Goal: Information Seeking & Learning: Learn about a topic

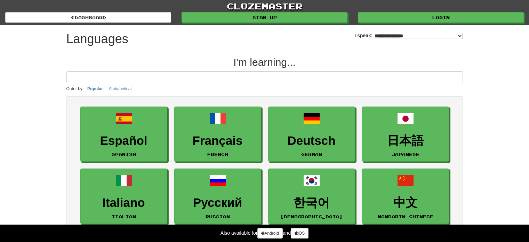
select select "*******"
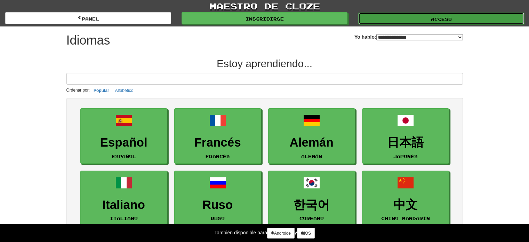
click at [412, 21] on link "Acceso" at bounding box center [441, 19] width 166 height 12
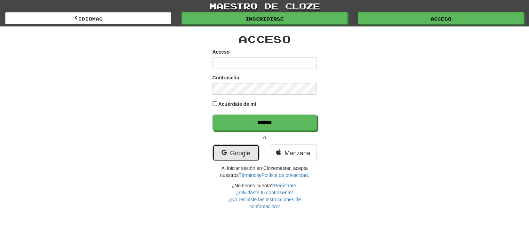
click at [243, 147] on link "Google" at bounding box center [236, 152] width 47 height 17
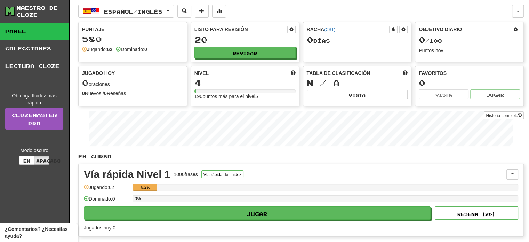
click at [350, 56] on div "Racha ( CST ) 0 días ​" at bounding box center [357, 42] width 109 height 40
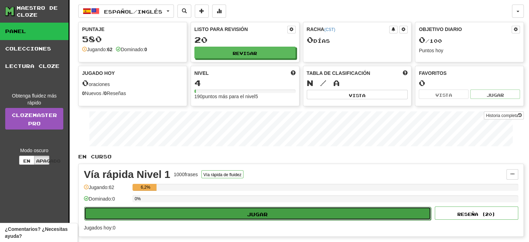
click at [269, 214] on button "Jugar" at bounding box center [257, 213] width 347 height 13
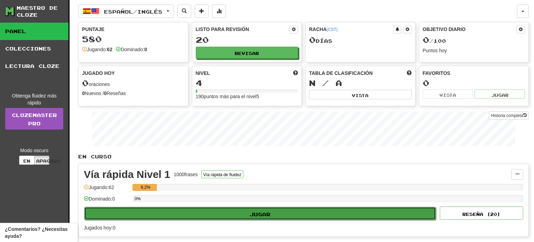
select select "**"
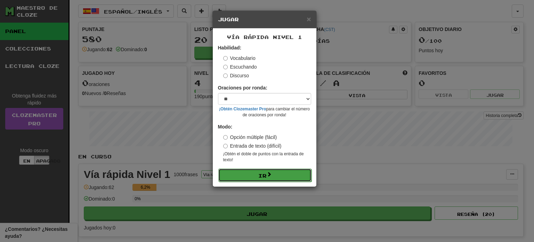
click at [257, 179] on button "Ir" at bounding box center [264, 174] width 93 height 13
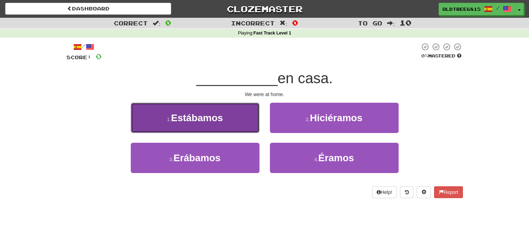
click at [216, 113] on span "Estábamos" at bounding box center [197, 117] width 52 height 11
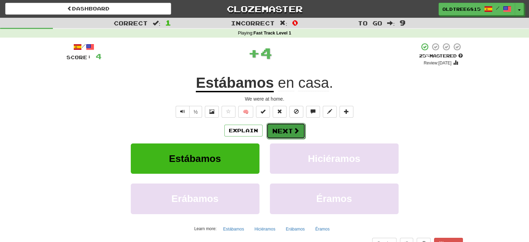
click at [286, 135] on button "Next" at bounding box center [285, 131] width 39 height 16
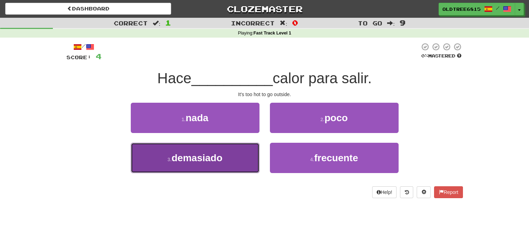
click at [204, 163] on button "3 . demasiado" at bounding box center [195, 158] width 129 height 30
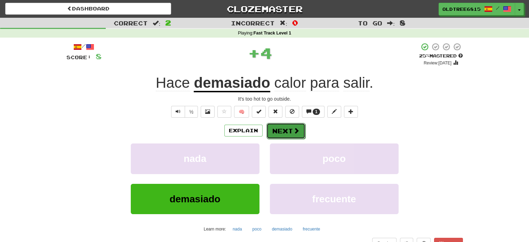
click at [274, 133] on button "Next" at bounding box center [285, 131] width 39 height 16
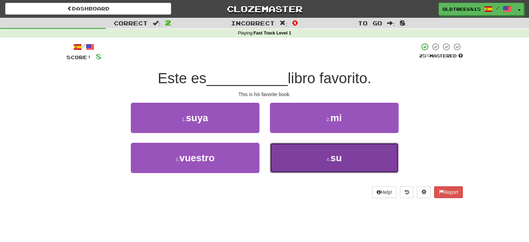
click at [301, 157] on button "4 . su" at bounding box center [334, 158] width 129 height 30
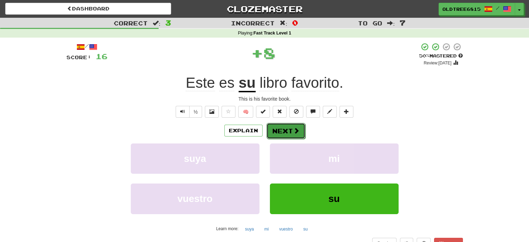
click at [287, 130] on button "Next" at bounding box center [285, 131] width 39 height 16
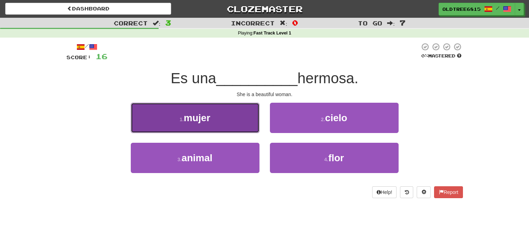
click at [223, 119] on button "1 . mujer" at bounding box center [195, 118] width 129 height 30
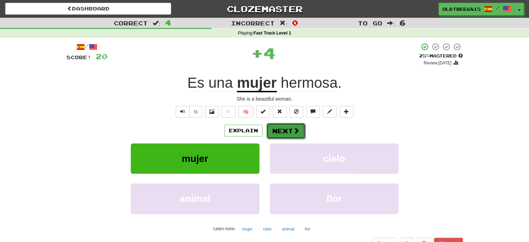
click at [287, 133] on button "Next" at bounding box center [285, 131] width 39 height 16
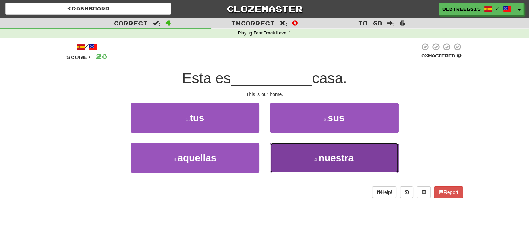
click at [296, 154] on button "4 . nuestra" at bounding box center [334, 158] width 129 height 30
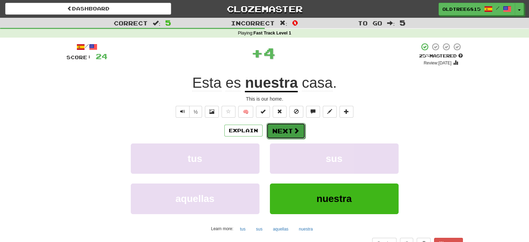
click at [289, 136] on button "Next" at bounding box center [285, 131] width 39 height 16
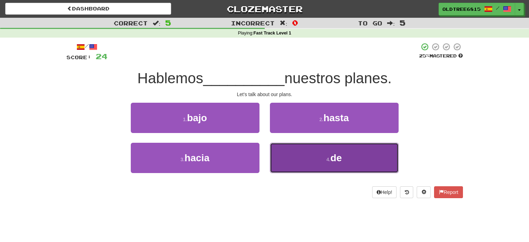
click at [294, 149] on button "4 . de" at bounding box center [334, 158] width 129 height 30
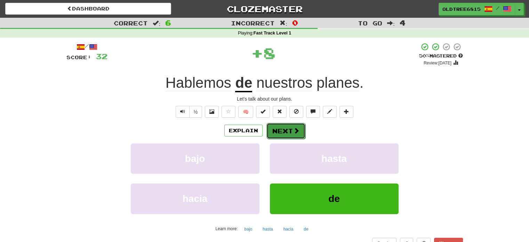
click at [272, 125] on button "Next" at bounding box center [285, 131] width 39 height 16
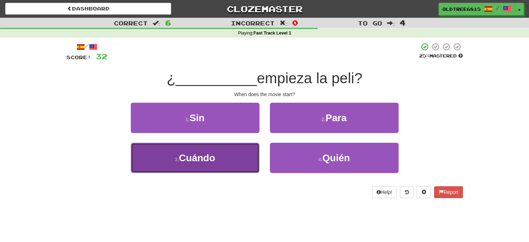
click at [250, 149] on button "3 . Cuándo" at bounding box center [195, 158] width 129 height 30
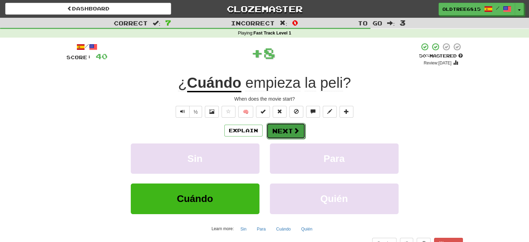
click at [286, 128] on button "Next" at bounding box center [285, 131] width 39 height 16
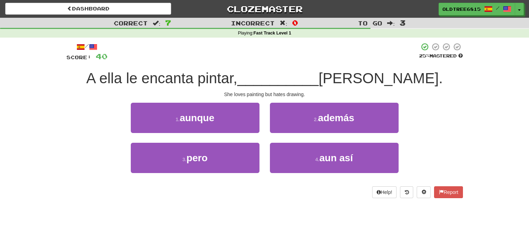
click at [232, 140] on div "1 . aunque" at bounding box center [195, 123] width 139 height 40
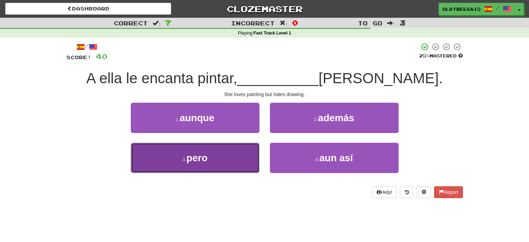
click at [231, 145] on button "3 . pero" at bounding box center [195, 158] width 129 height 30
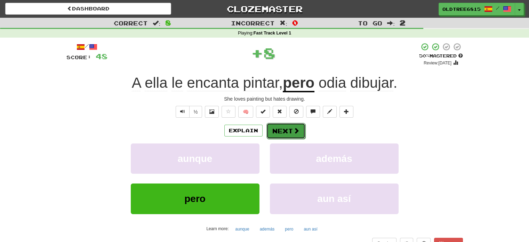
click at [271, 132] on button "Next" at bounding box center [285, 131] width 39 height 16
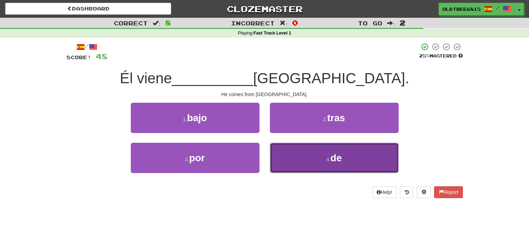
click at [278, 159] on button "4 . de" at bounding box center [334, 158] width 129 height 30
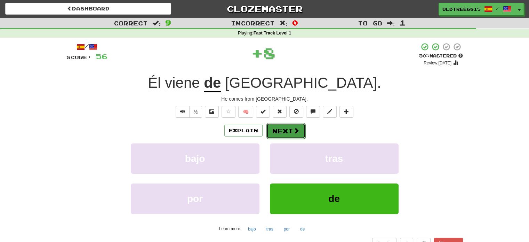
click at [277, 130] on button "Next" at bounding box center [285, 131] width 39 height 16
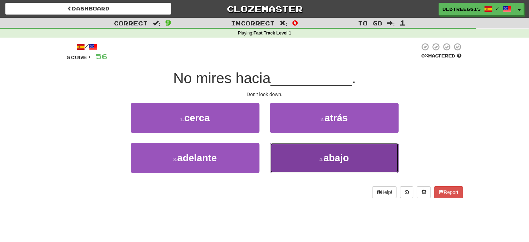
click at [293, 160] on button "4 . abajo" at bounding box center [334, 158] width 129 height 30
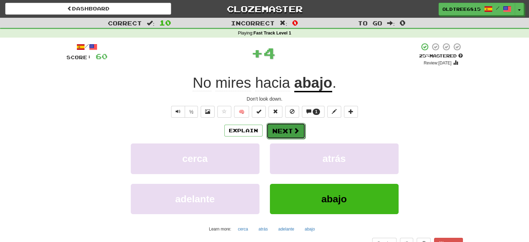
click at [279, 133] on button "Next" at bounding box center [285, 131] width 39 height 16
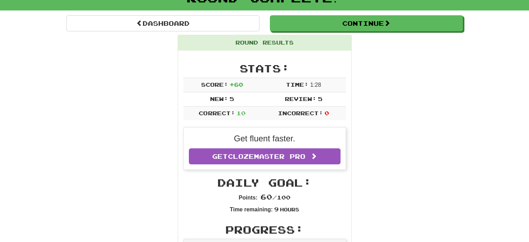
scroll to position [57, 0]
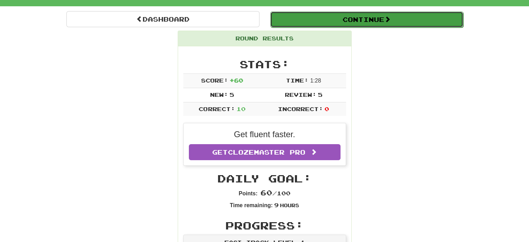
click at [330, 14] on button "Continue" at bounding box center [366, 19] width 193 height 16
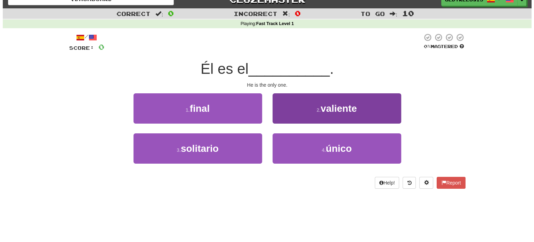
scroll to position [0, 0]
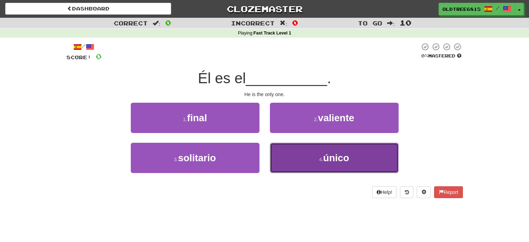
click at [300, 147] on button "4 . único" at bounding box center [334, 158] width 129 height 30
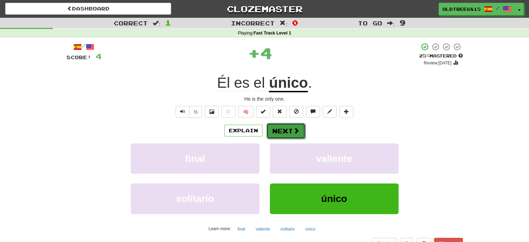
click at [289, 135] on button "Next" at bounding box center [285, 131] width 39 height 16
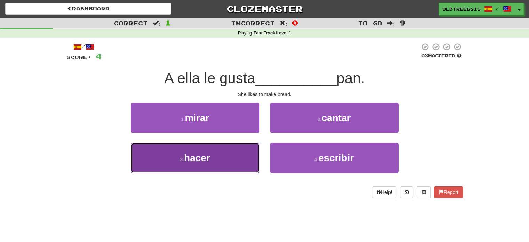
click at [238, 152] on button "3 . hacer" at bounding box center [195, 158] width 129 height 30
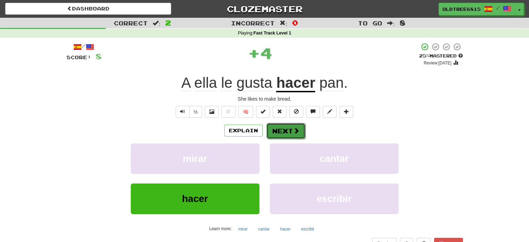
click at [273, 126] on button "Next" at bounding box center [285, 131] width 39 height 16
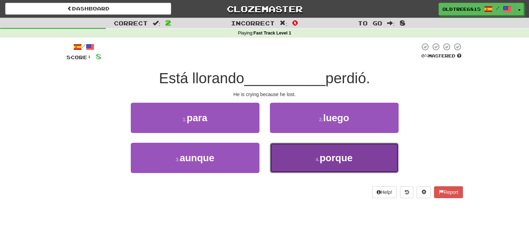
click at [281, 145] on button "4 . porque" at bounding box center [334, 158] width 129 height 30
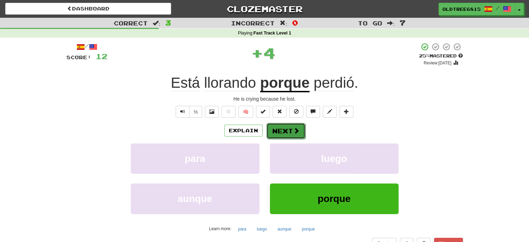
click at [271, 123] on button "Next" at bounding box center [285, 131] width 39 height 16
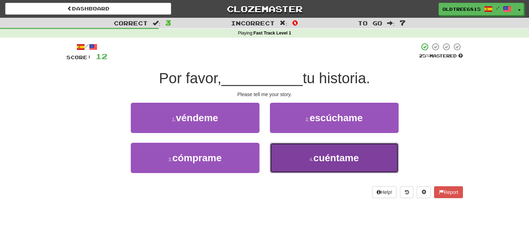
click at [281, 153] on button "4 . cuéntame" at bounding box center [334, 158] width 129 height 30
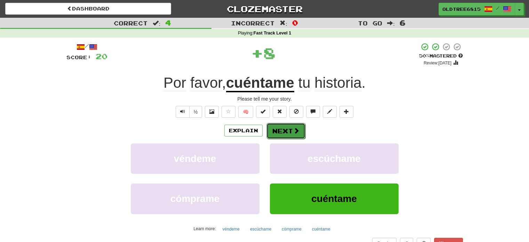
click at [273, 128] on button "Next" at bounding box center [285, 131] width 39 height 16
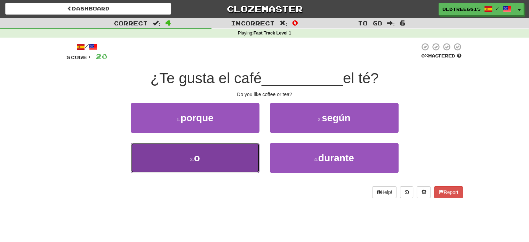
click at [238, 168] on button "3 . o" at bounding box center [195, 158] width 129 height 30
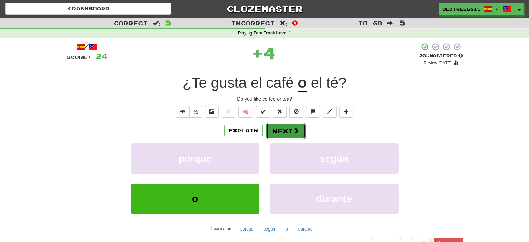
click at [292, 123] on button "Next" at bounding box center [285, 131] width 39 height 16
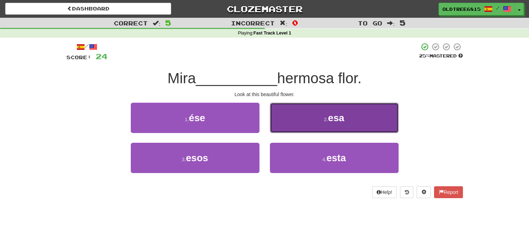
click at [312, 131] on button "2 . esa" at bounding box center [334, 118] width 129 height 30
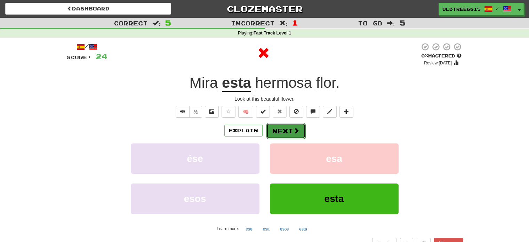
click at [287, 133] on button "Next" at bounding box center [285, 131] width 39 height 16
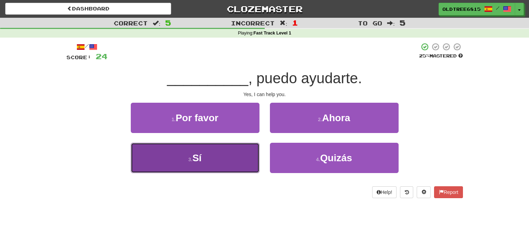
click at [245, 153] on button "3 . Sí" at bounding box center [195, 158] width 129 height 30
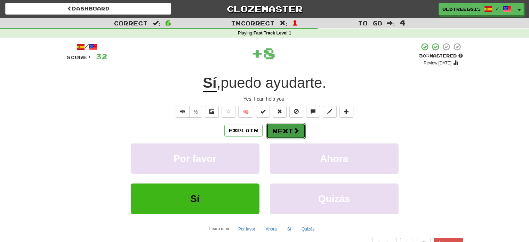
click at [278, 132] on button "Next" at bounding box center [285, 131] width 39 height 16
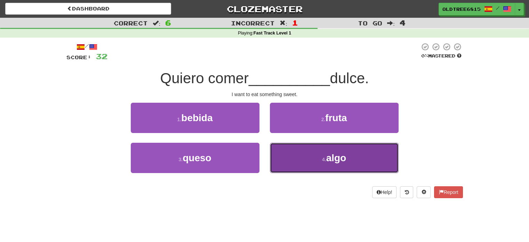
click at [303, 168] on button "4 . algo" at bounding box center [334, 158] width 129 height 30
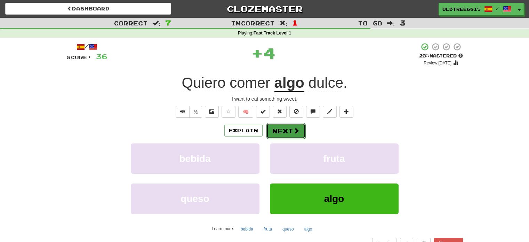
click at [281, 132] on button "Next" at bounding box center [285, 131] width 39 height 16
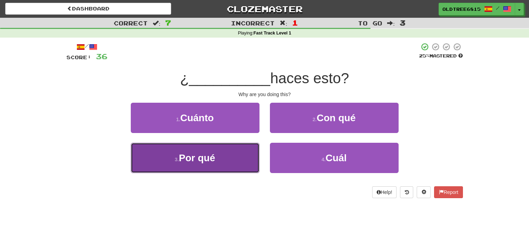
click at [224, 150] on button "3 . Por qué" at bounding box center [195, 158] width 129 height 30
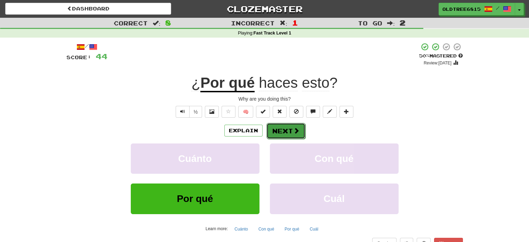
click at [281, 130] on button "Next" at bounding box center [285, 131] width 39 height 16
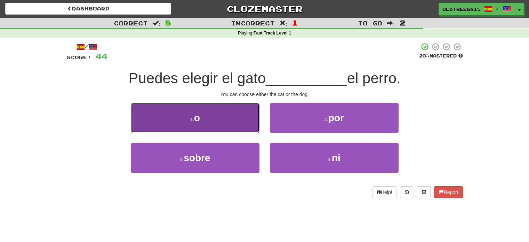
click at [233, 115] on button "1 . o" at bounding box center [195, 118] width 129 height 30
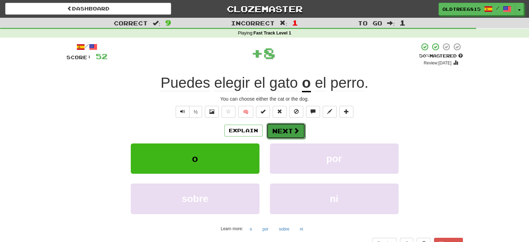
click at [283, 127] on button "Next" at bounding box center [285, 131] width 39 height 16
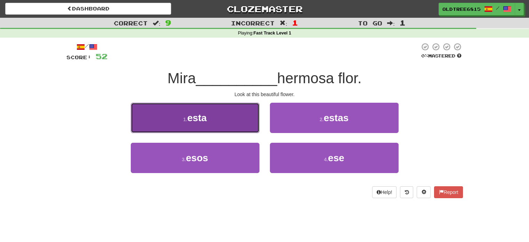
click at [238, 118] on button "1 . esta" at bounding box center [195, 118] width 129 height 30
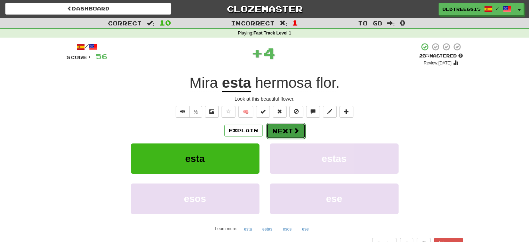
click at [288, 128] on button "Next" at bounding box center [285, 131] width 39 height 16
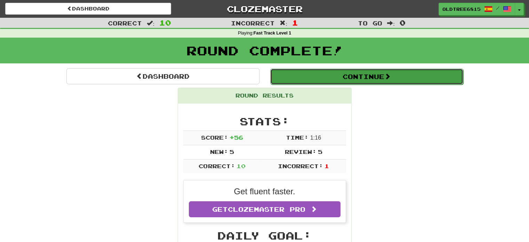
click at [313, 74] on button "Continue" at bounding box center [366, 77] width 193 height 16
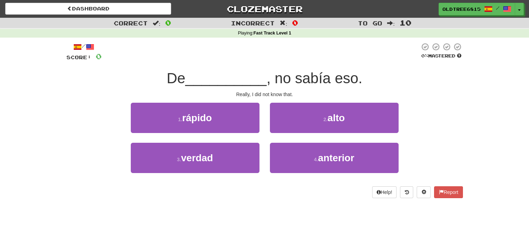
click at [221, 140] on div "1 . rápido" at bounding box center [195, 123] width 139 height 40
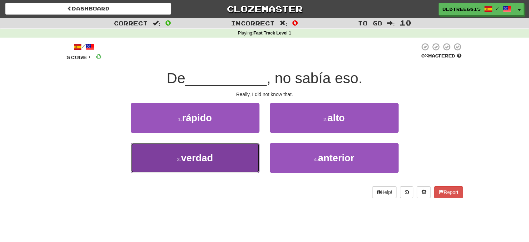
click at [222, 143] on button "3 . verdad" at bounding box center [195, 158] width 129 height 30
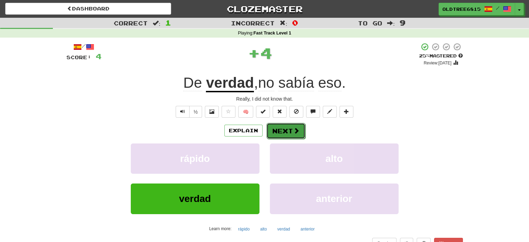
click at [268, 128] on button "Next" at bounding box center [285, 131] width 39 height 16
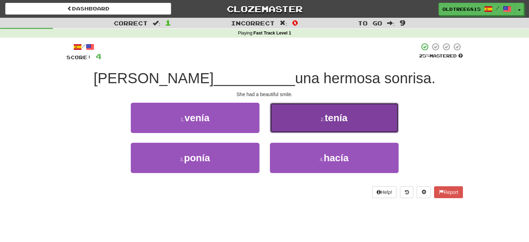
click at [294, 126] on button "2 . tenía" at bounding box center [334, 118] width 129 height 30
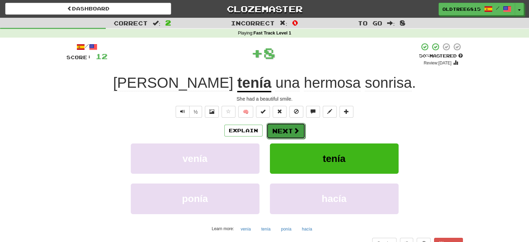
click at [280, 126] on button "Next" at bounding box center [285, 131] width 39 height 16
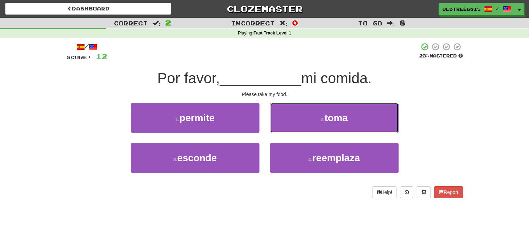
click at [280, 126] on button "2 . toma" at bounding box center [334, 118] width 129 height 30
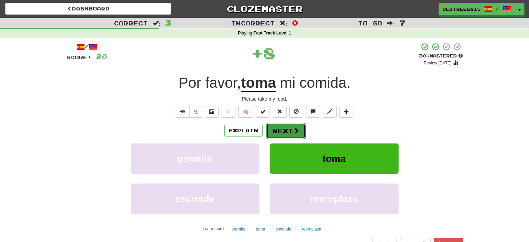
click at [281, 131] on button "Next" at bounding box center [285, 131] width 39 height 16
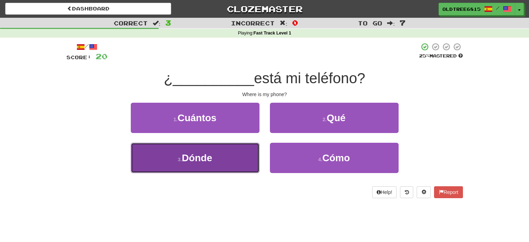
click at [220, 162] on button "3 . Dónde" at bounding box center [195, 158] width 129 height 30
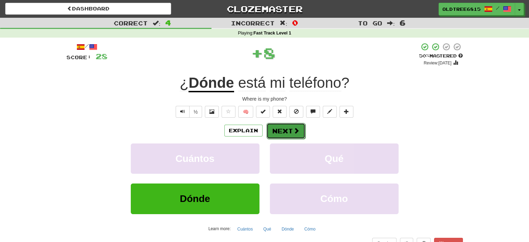
click at [296, 125] on button "Next" at bounding box center [285, 131] width 39 height 16
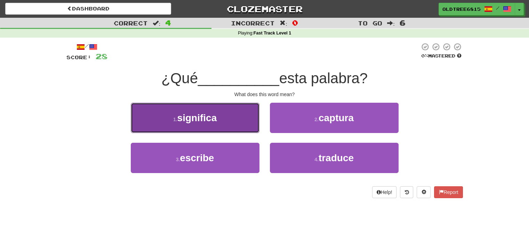
click at [250, 119] on button "1 . significa" at bounding box center [195, 118] width 129 height 30
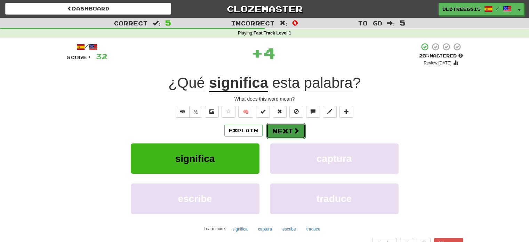
click at [295, 132] on span at bounding box center [296, 130] width 6 height 6
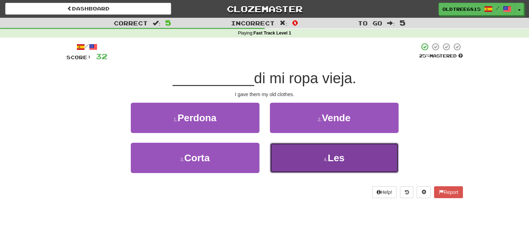
click at [318, 157] on button "4 . Les" at bounding box center [334, 158] width 129 height 30
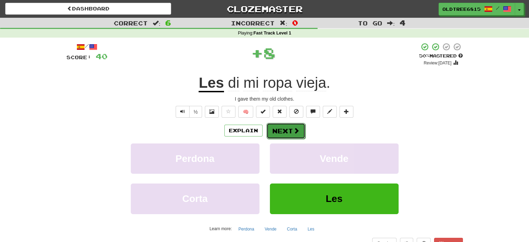
click at [280, 130] on button "Next" at bounding box center [285, 131] width 39 height 16
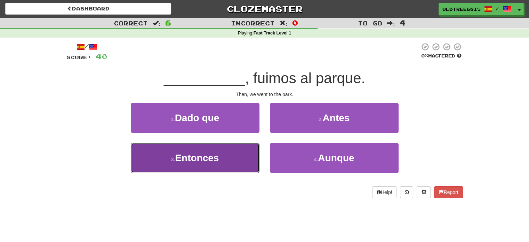
click at [226, 153] on button "3 . Entonces" at bounding box center [195, 158] width 129 height 30
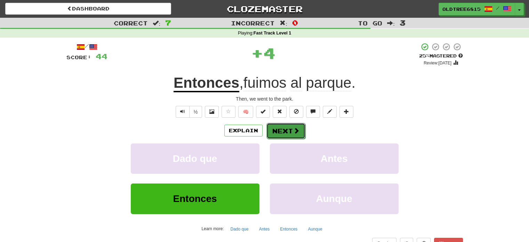
click at [287, 130] on button "Next" at bounding box center [285, 131] width 39 height 16
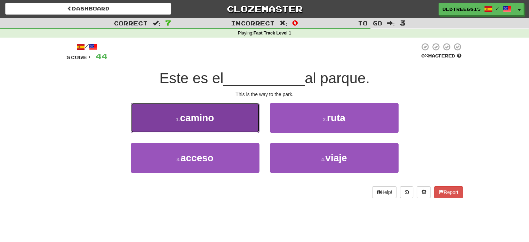
click at [235, 120] on button "1 . camino" at bounding box center [195, 118] width 129 height 30
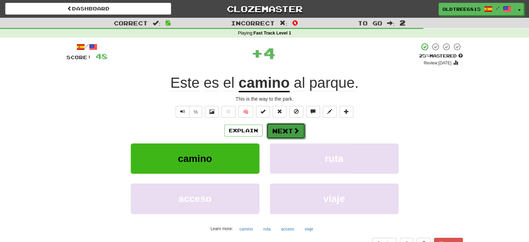
click at [289, 128] on button "Next" at bounding box center [285, 131] width 39 height 16
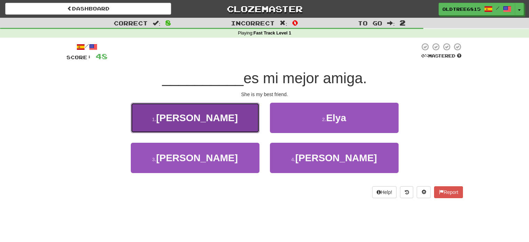
click at [233, 123] on button "1 . Ella" at bounding box center [195, 118] width 129 height 30
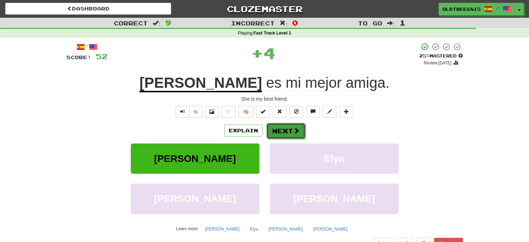
click at [277, 134] on button "Next" at bounding box center [285, 131] width 39 height 16
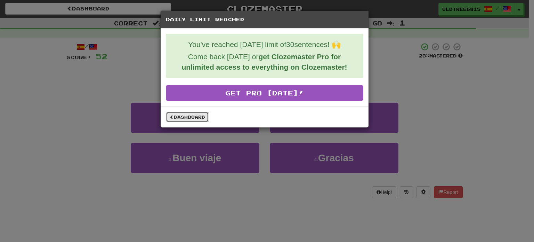
click at [191, 113] on link "Dashboard" at bounding box center [187, 117] width 43 height 10
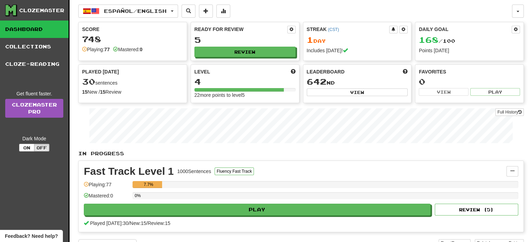
click at [251, 7] on div "Español / English Español / English Streak: 1 Review: 5 Daily Goal: 168 / 100 L…" at bounding box center [295, 11] width 434 height 13
